Goal: Check status

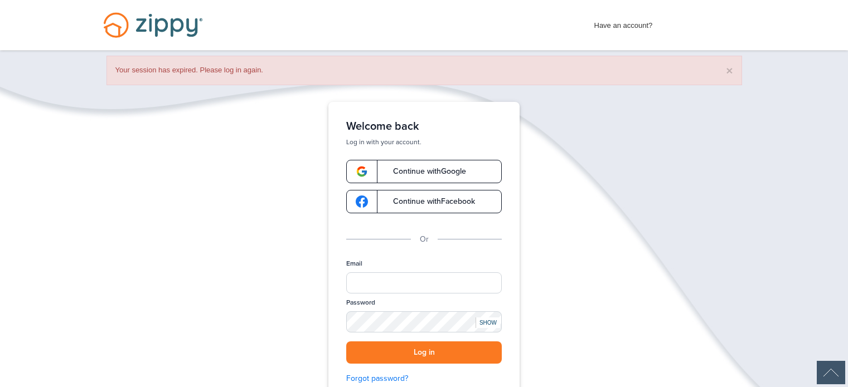
scroll to position [126, 0]
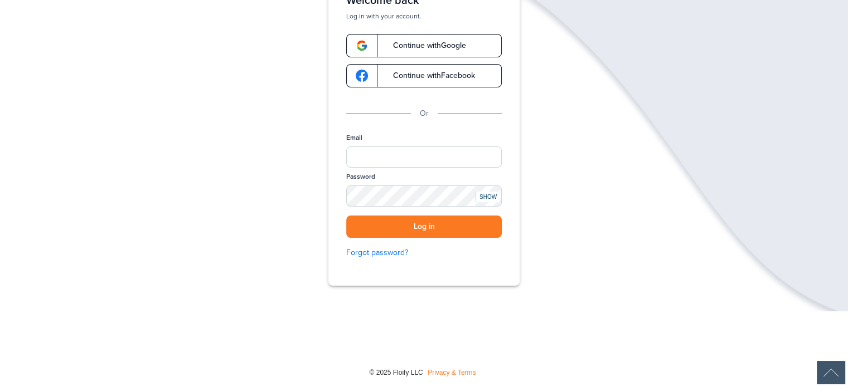
click at [412, 50] on link "Continue with Google" at bounding box center [424, 45] width 156 height 23
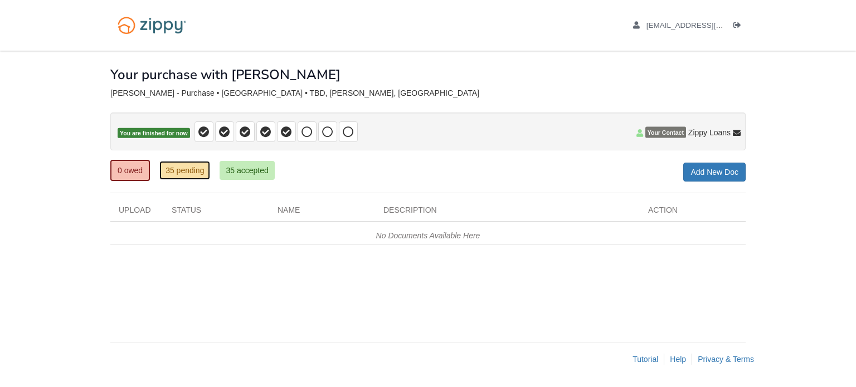
click at [196, 168] on link "35 pending" at bounding box center [184, 170] width 51 height 19
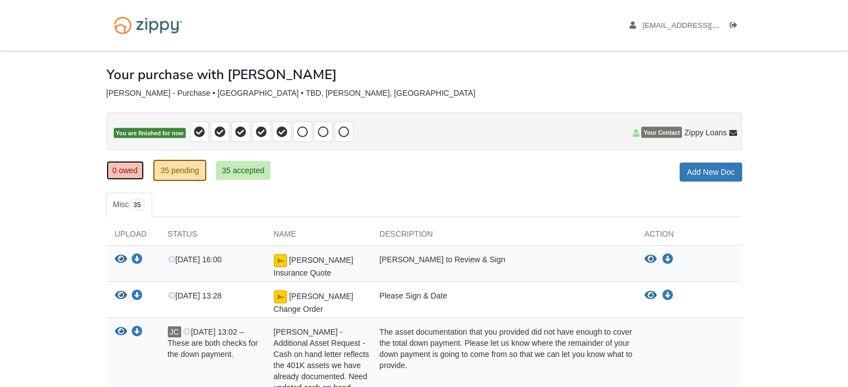
click at [113, 172] on link "0 owed" at bounding box center [124, 170] width 37 height 19
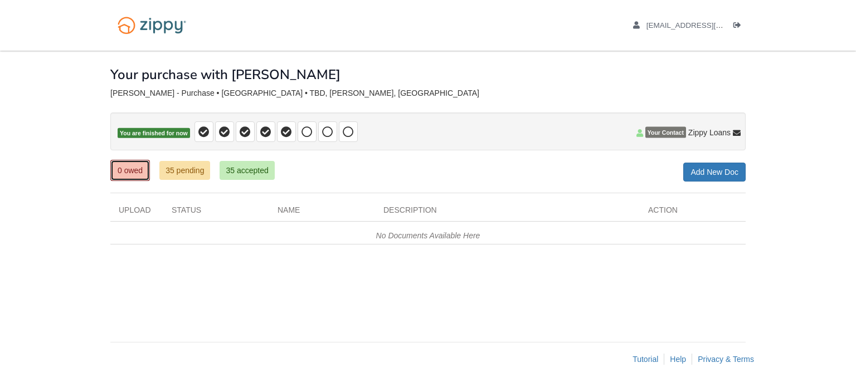
click at [128, 166] on link "0 owed" at bounding box center [130, 170] width 40 height 21
